Goal: Navigation & Orientation: Find specific page/section

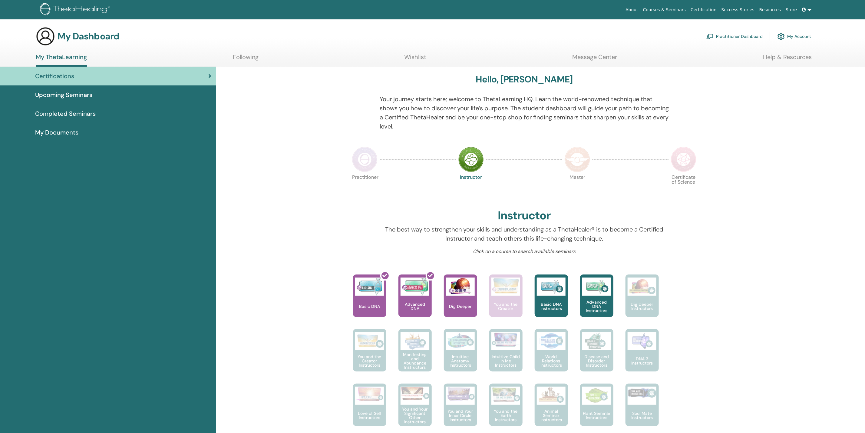
click at [733, 36] on link "Practitioner Dashboard" at bounding box center [734, 36] width 56 height 13
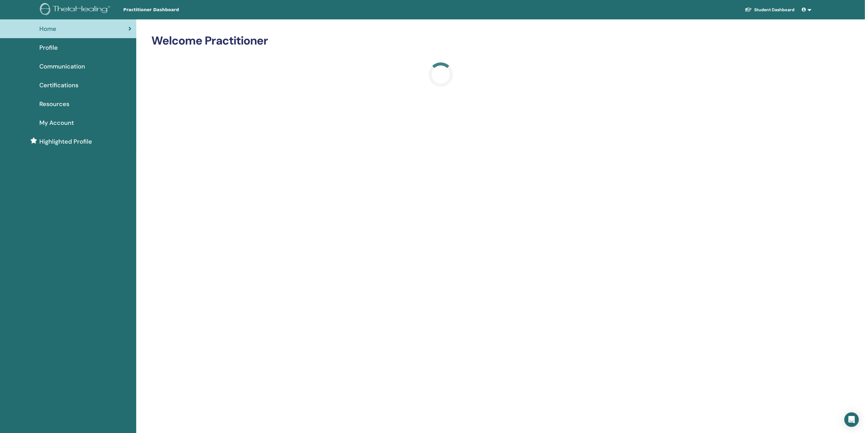
click at [72, 8] on img at bounding box center [76, 10] width 72 height 14
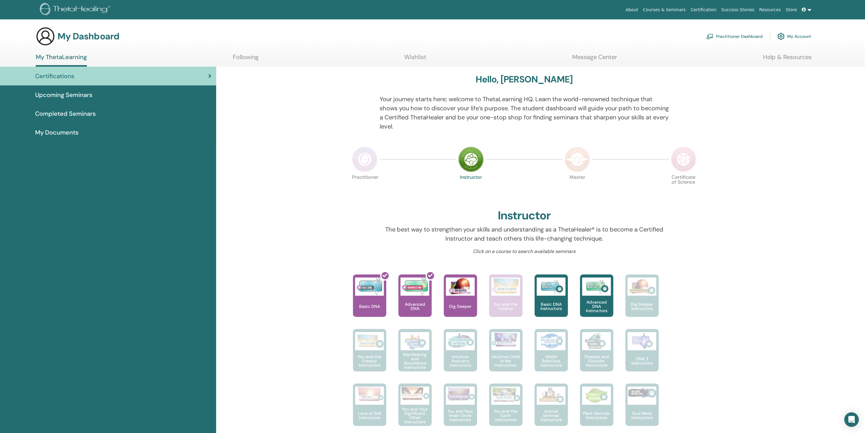
click at [747, 37] on link "Practitioner Dashboard" at bounding box center [734, 36] width 56 height 13
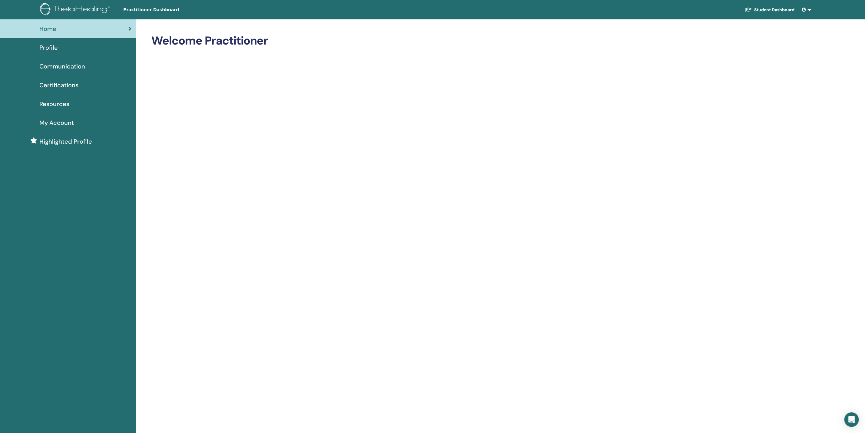
click at [51, 47] on span "Profile" at bounding box center [48, 47] width 18 height 9
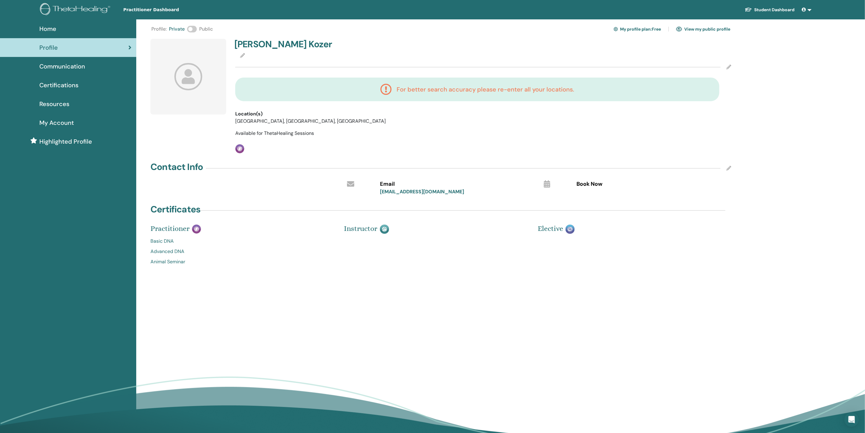
click at [66, 10] on img at bounding box center [76, 10] width 72 height 14
